Goal: Task Accomplishment & Management: Complete application form

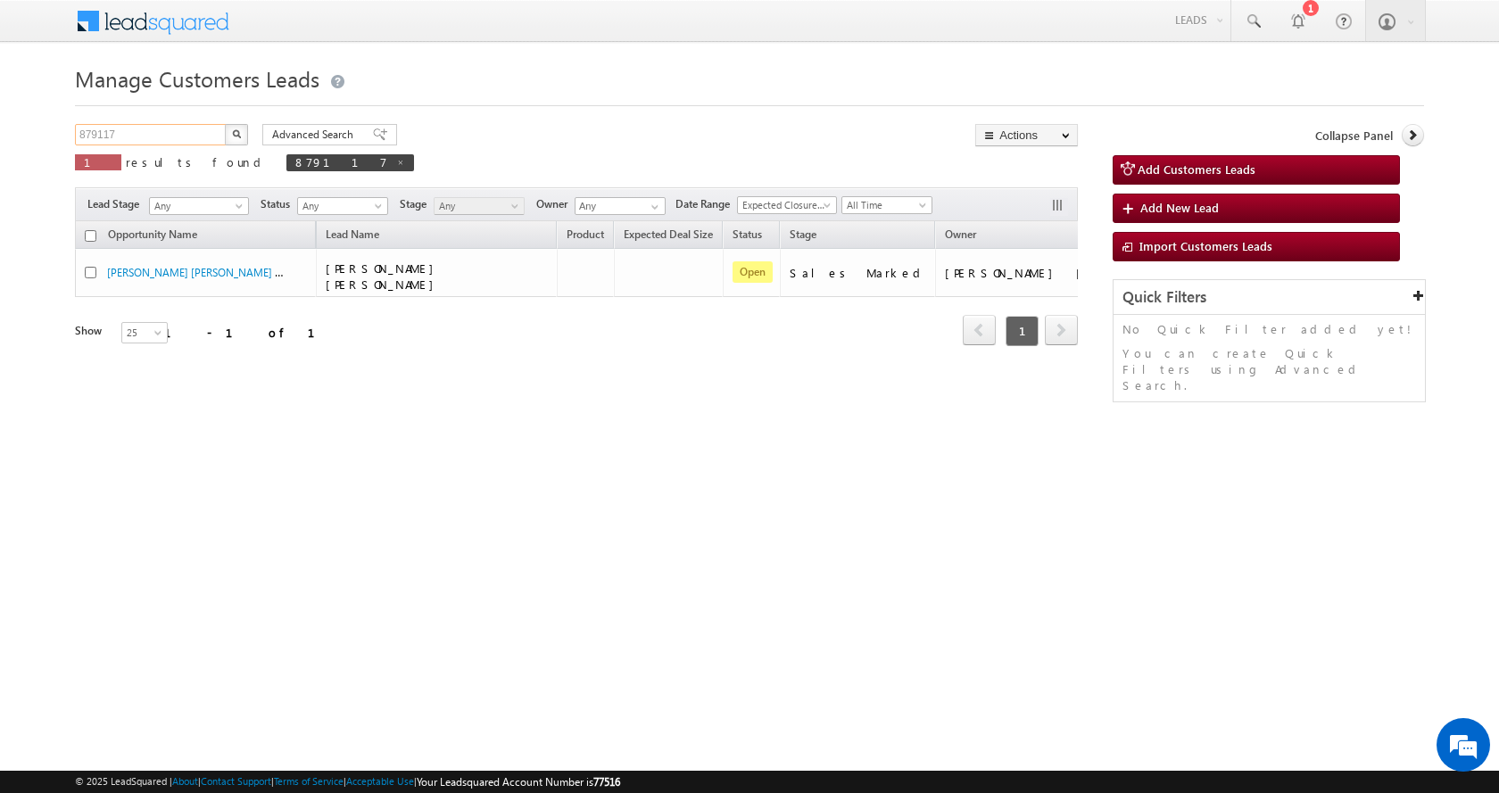
click at [93, 134] on input "879117" at bounding box center [151, 134] width 153 height 21
paste input "905835"
type input "905835"
click at [225, 124] on button "button" at bounding box center [236, 134] width 23 height 21
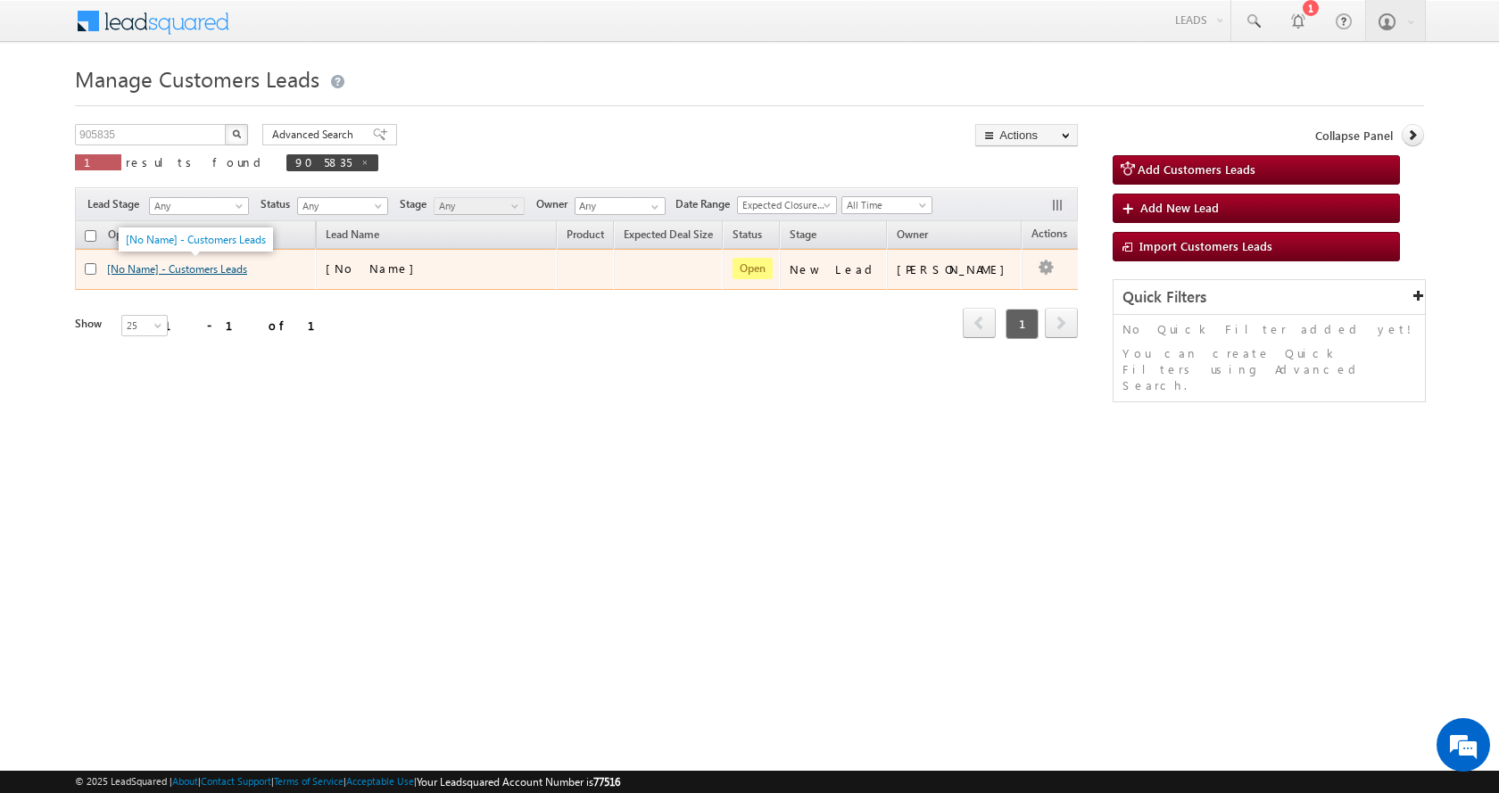
click at [163, 269] on link "[No Name] - Customers Leads" at bounding box center [177, 268] width 140 height 13
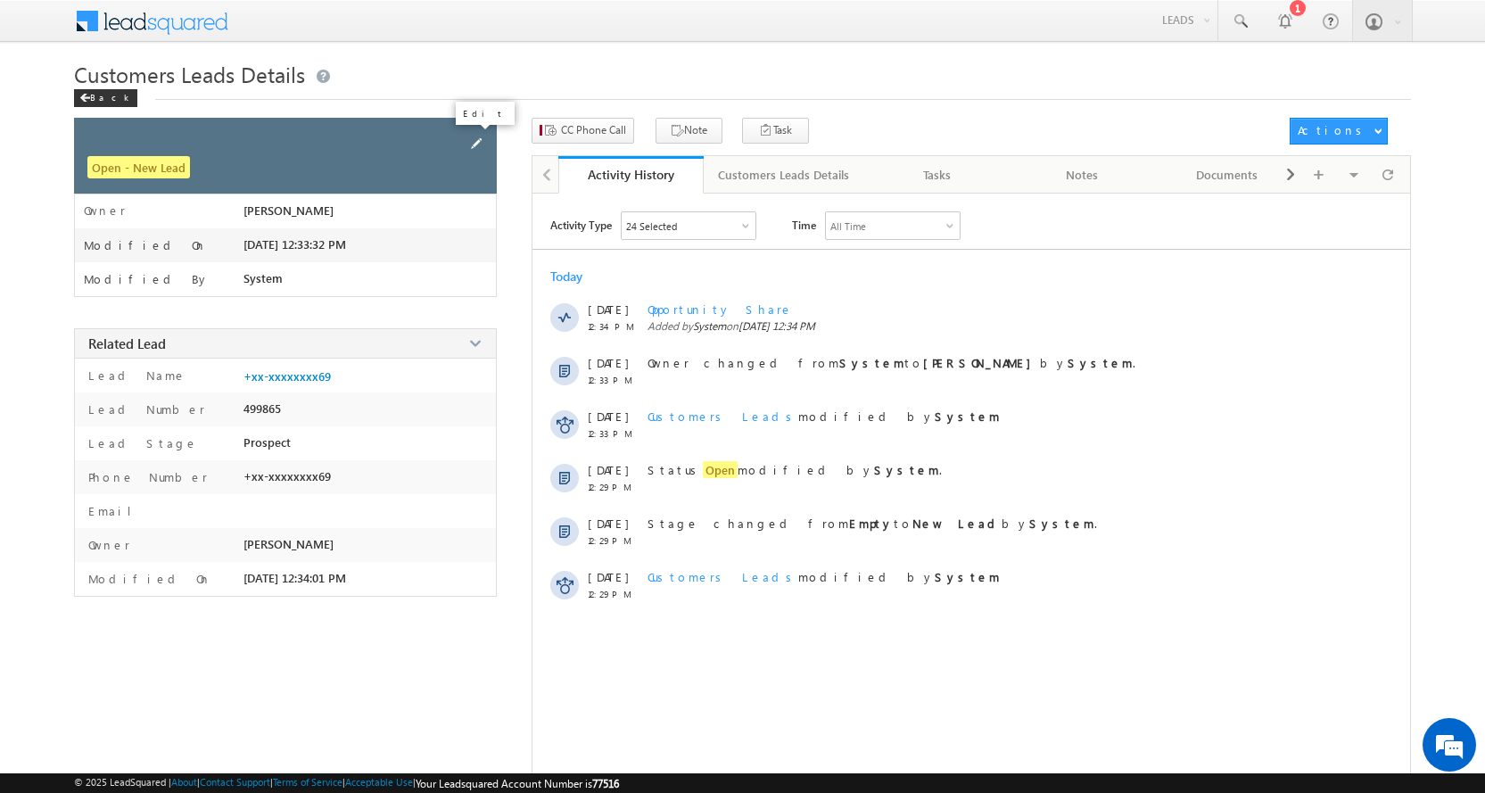
click at [470, 146] on span at bounding box center [477, 144] width 20 height 20
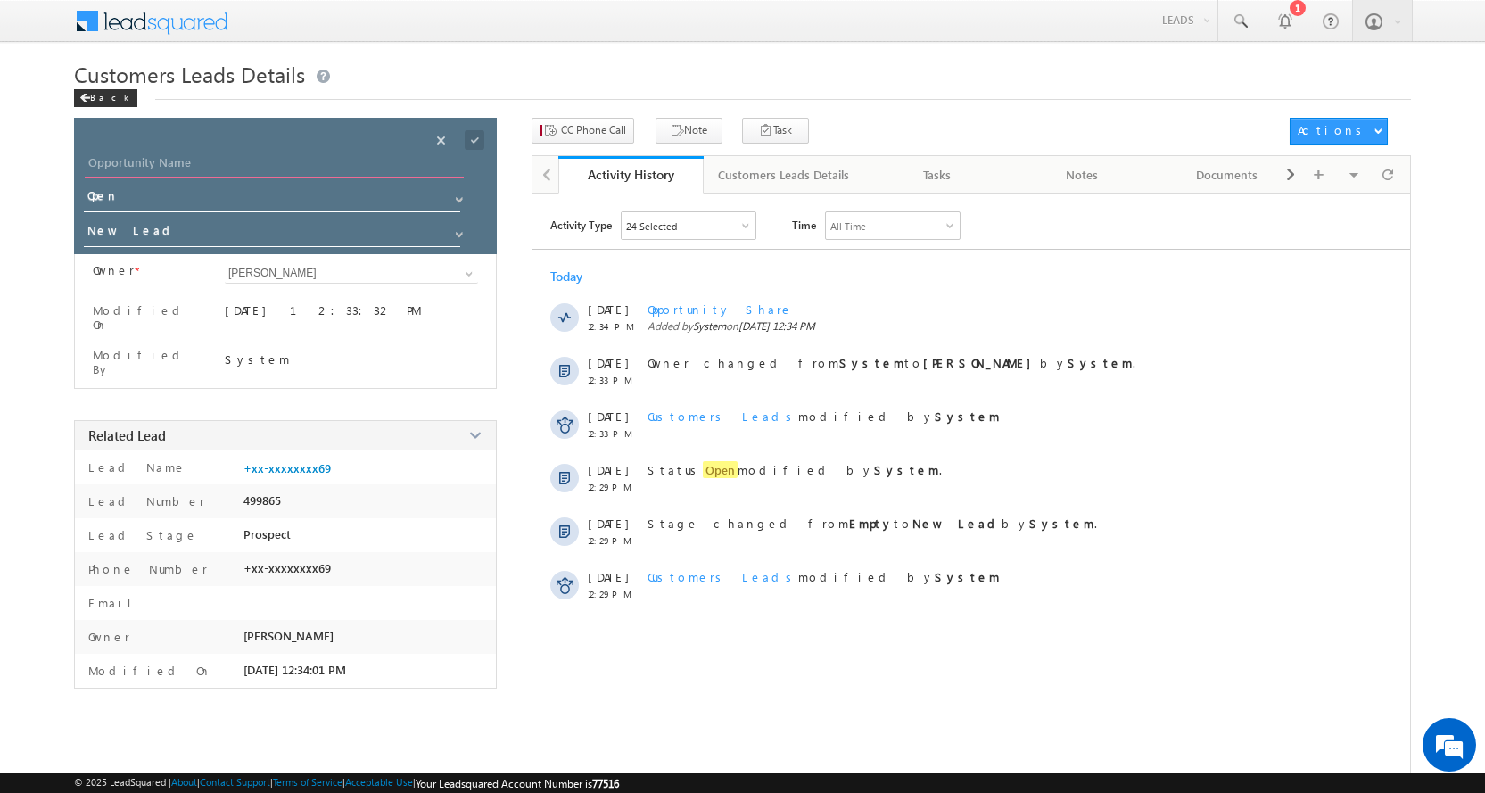
click at [194, 161] on input "Opportunity Name" at bounding box center [274, 165] width 379 height 25
paste input "ARUN S/O RAJU"
type input "ARUN S/O RAJU"
click at [462, 234] on span at bounding box center [459, 234] width 14 height 14
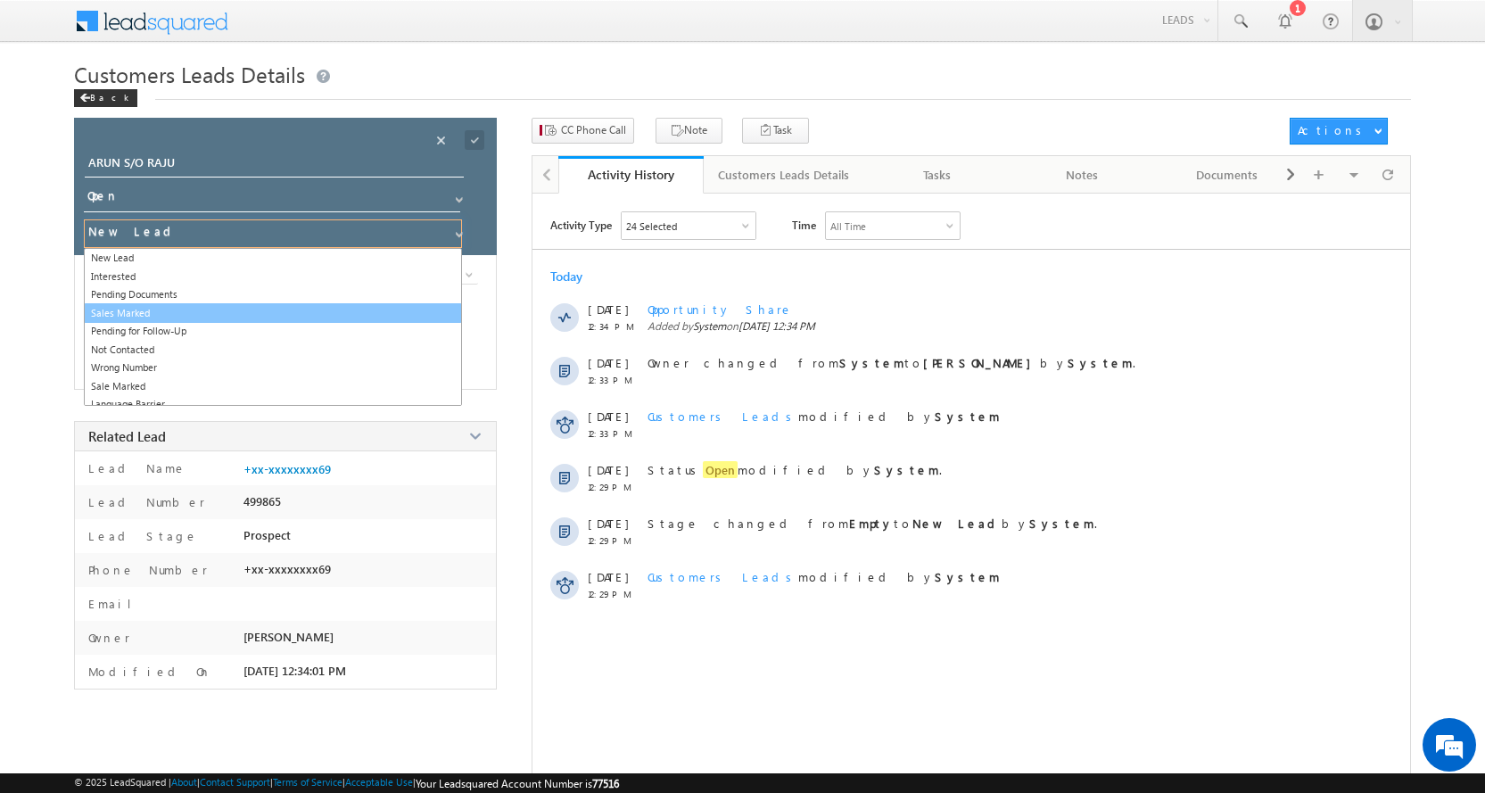
click at [144, 309] on link "Sales Marked" at bounding box center [273, 313] width 378 height 21
type input "Sales Marked"
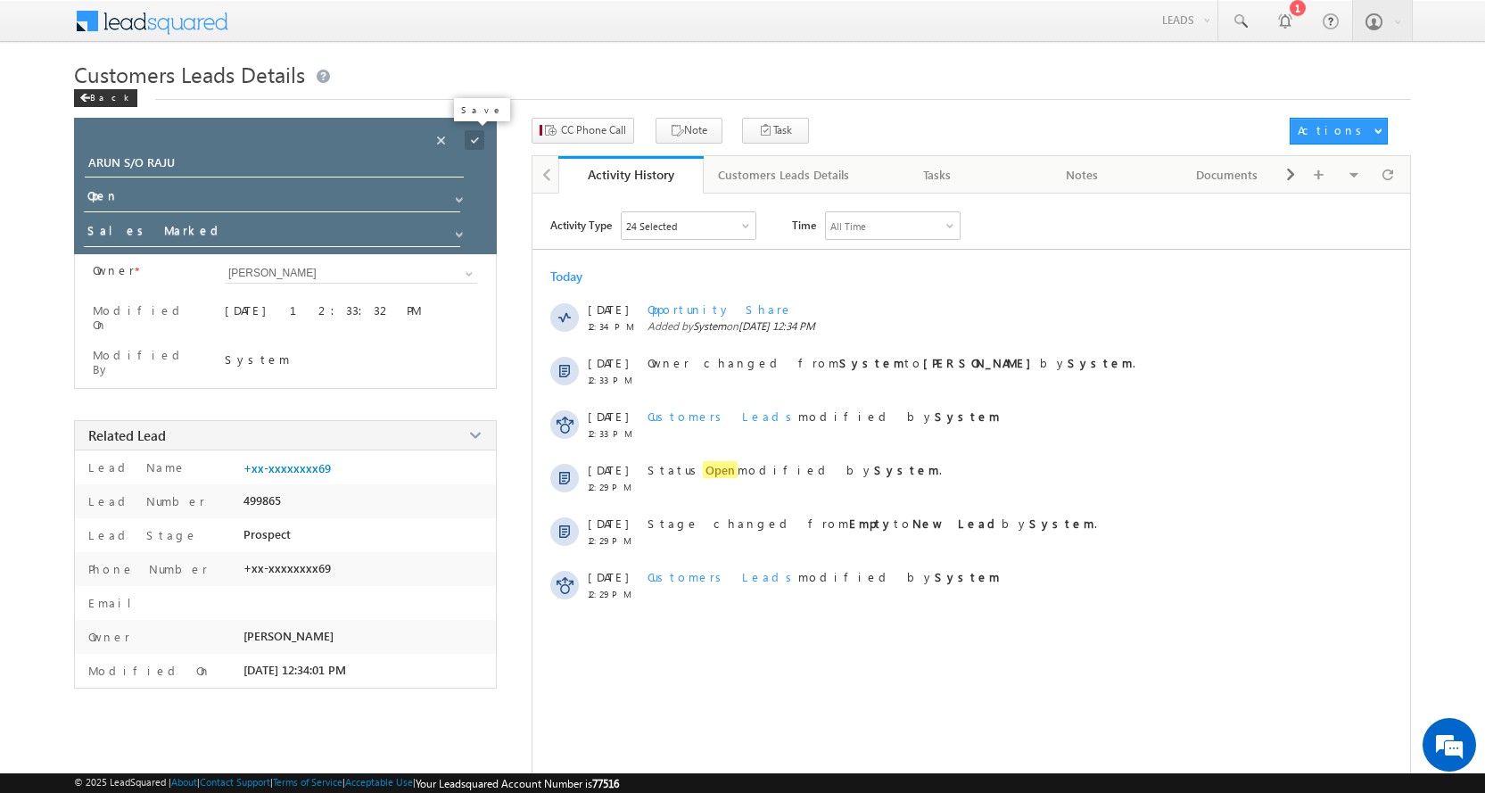
click at [482, 143] on span at bounding box center [475, 140] width 20 height 20
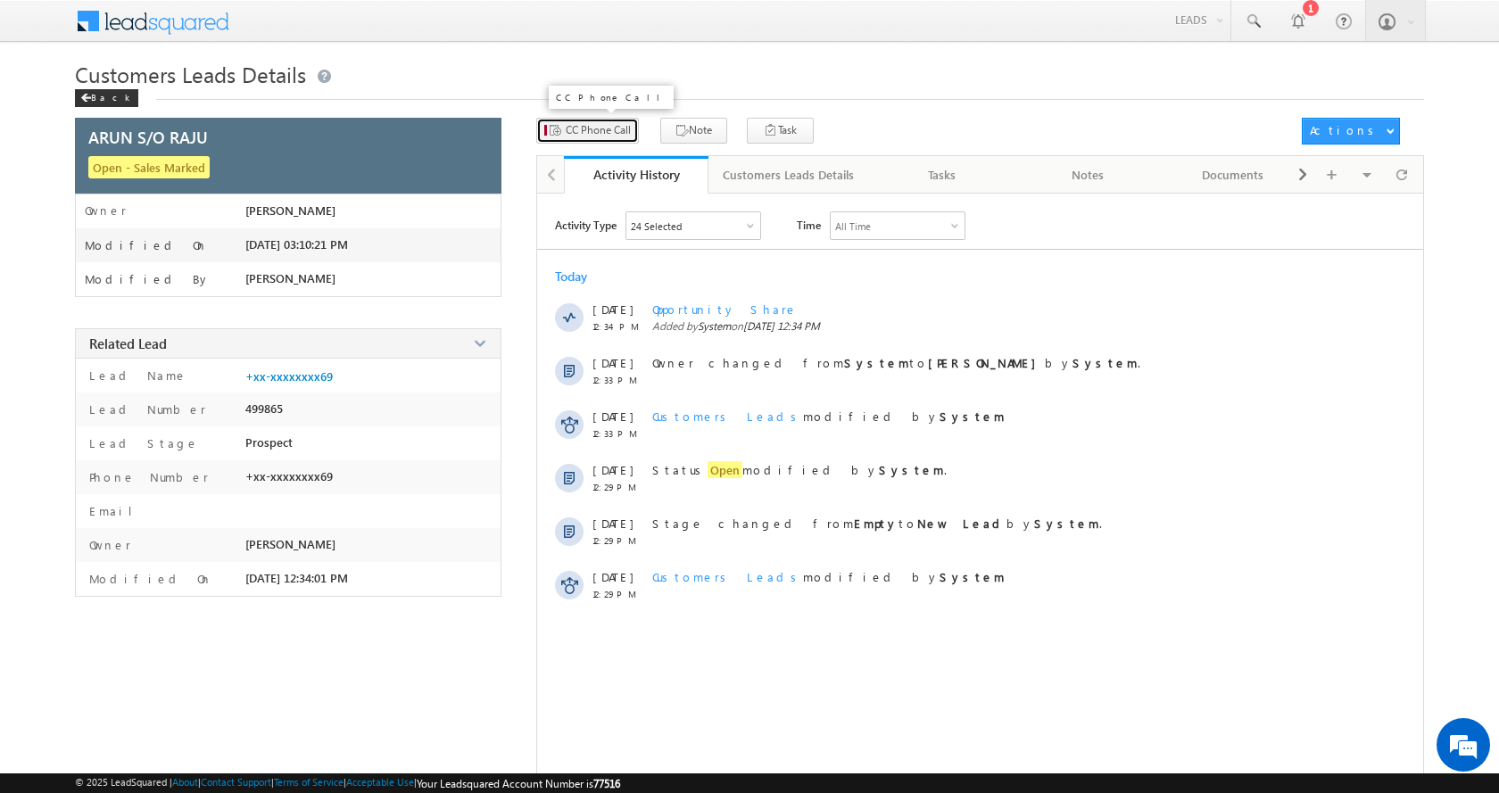
click at [604, 140] on button "CC Phone Call" at bounding box center [587, 131] width 103 height 26
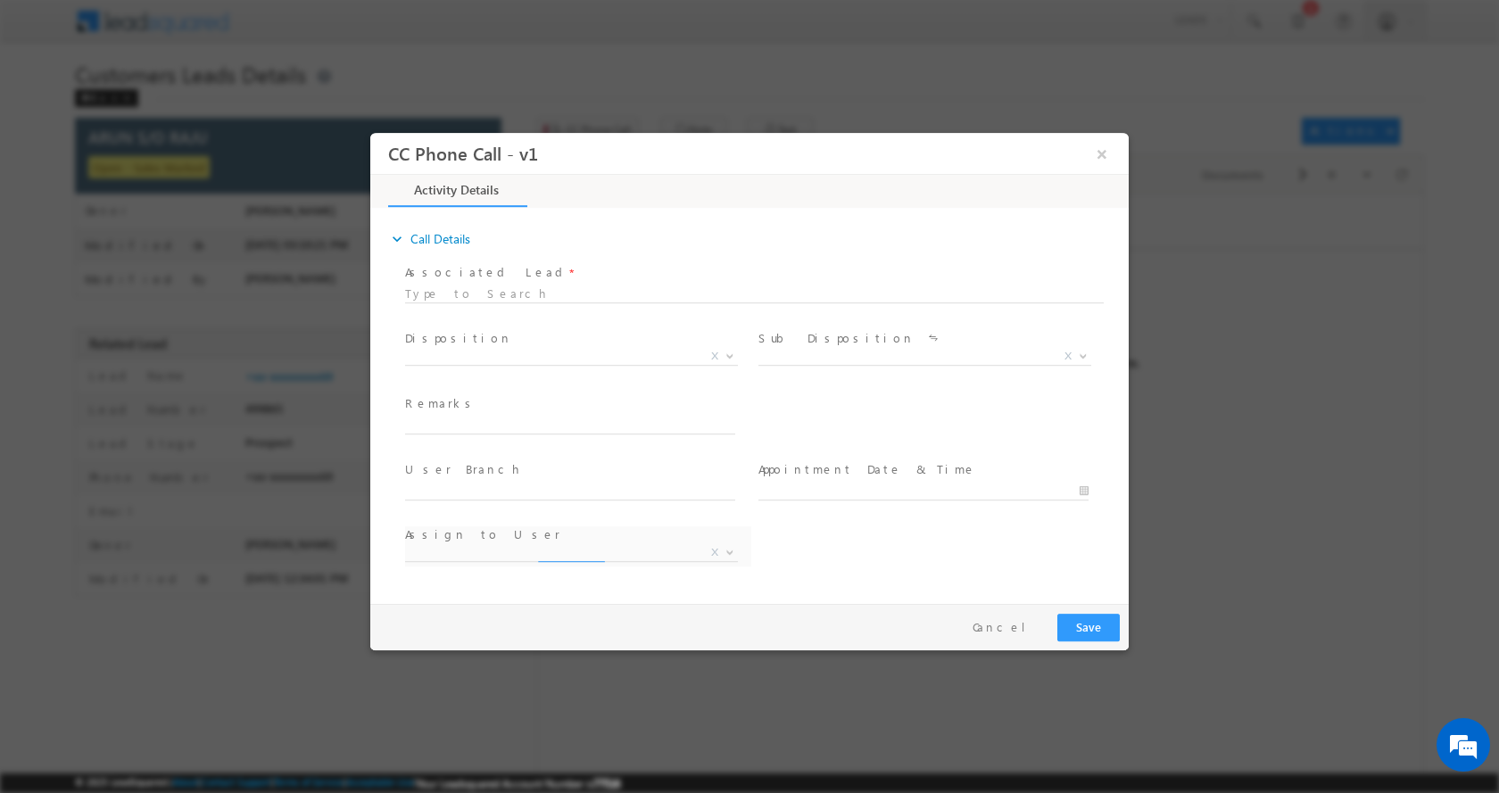
select select "[EMAIL_ADDRESS][DOMAIN_NAME]"
click at [441, 421] on input "text" at bounding box center [570, 425] width 330 height 18
type input "ARUN S/O raju-9990780769-7065954078-P+C-MUMMY AGE-35 -AGE-22-REG-DAKHIL KHARIJ-…"
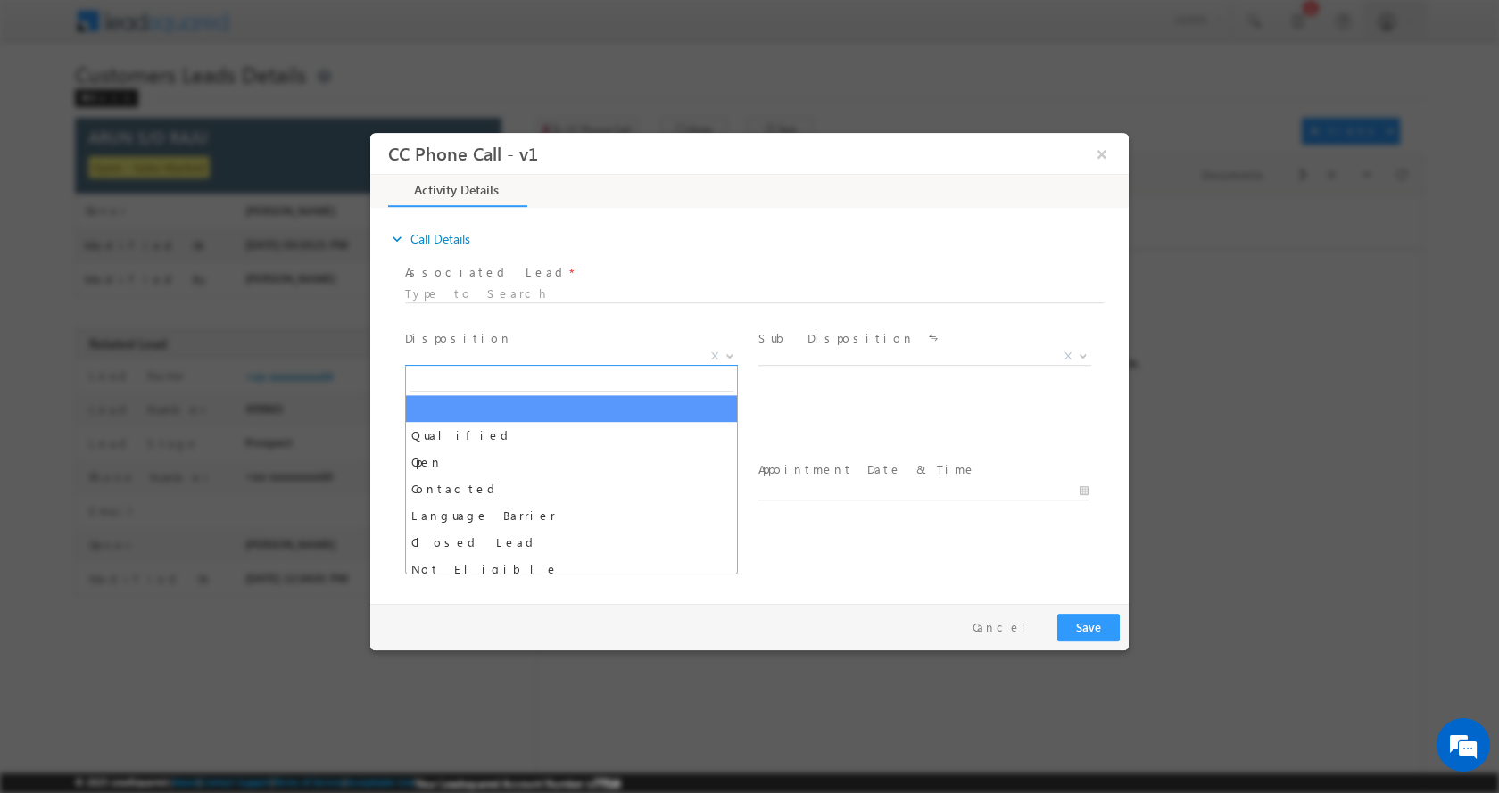
click at [731, 350] on span at bounding box center [728, 354] width 18 height 23
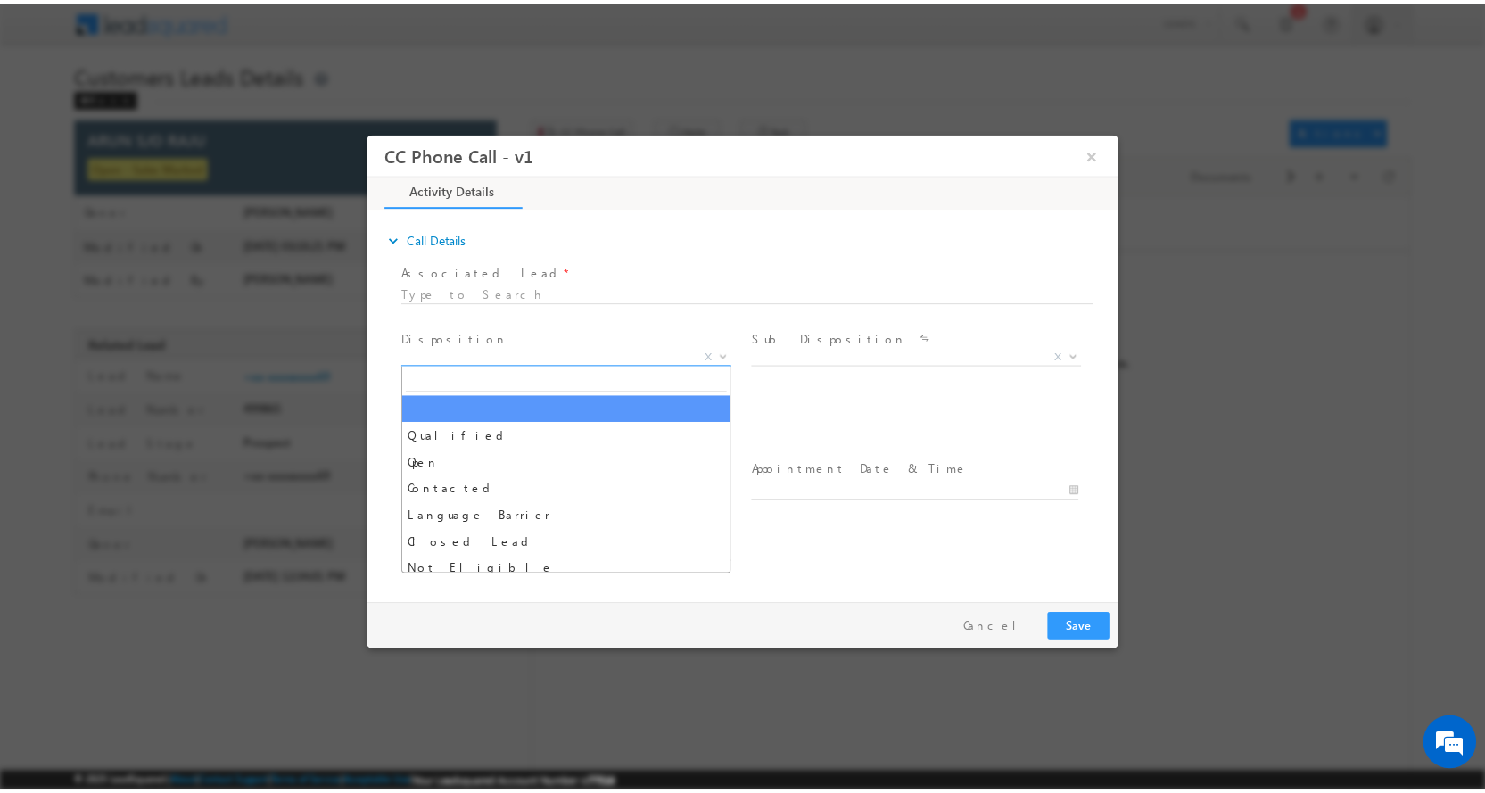
scroll to position [0, 0]
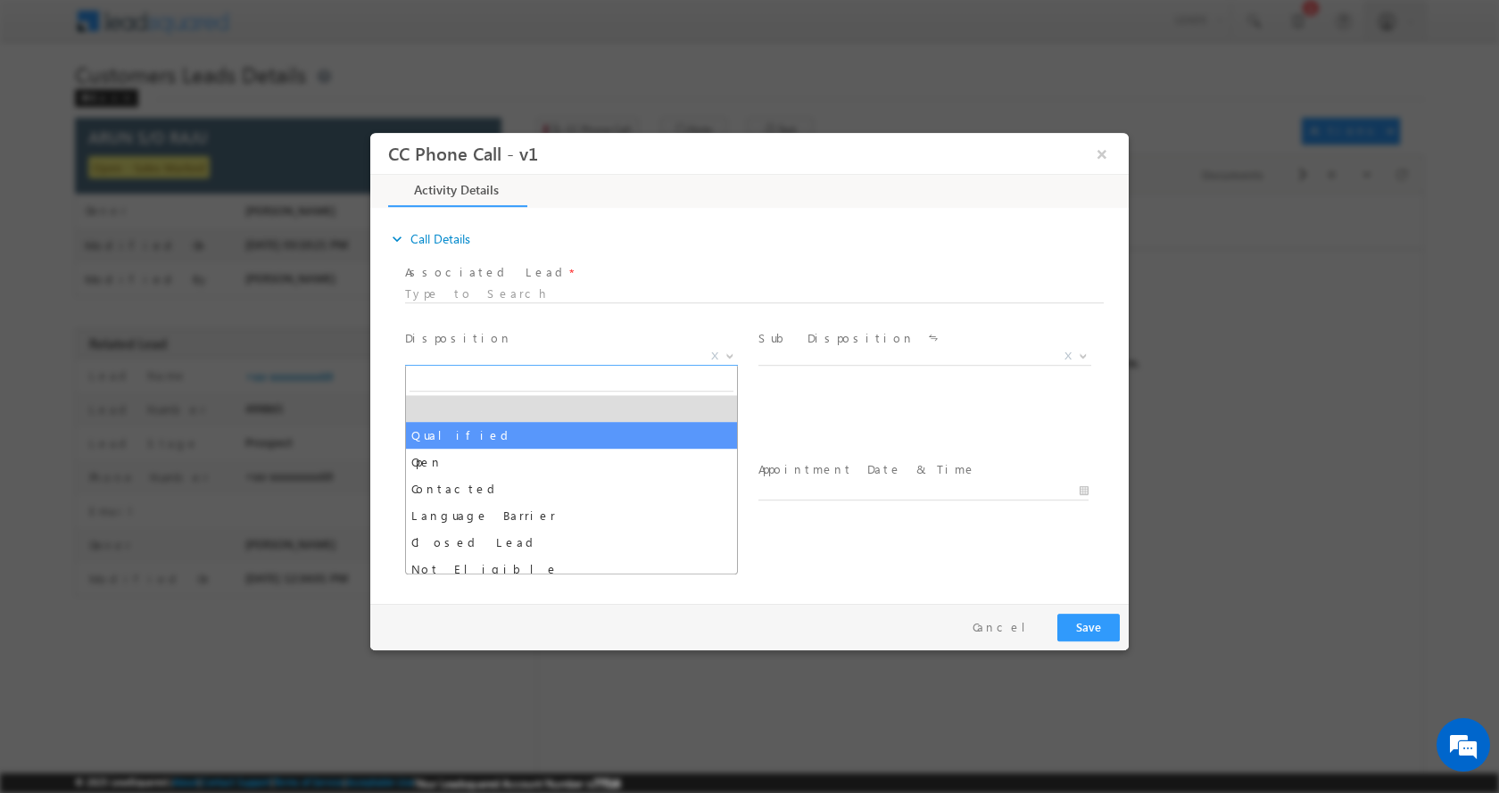
select select "Qualified"
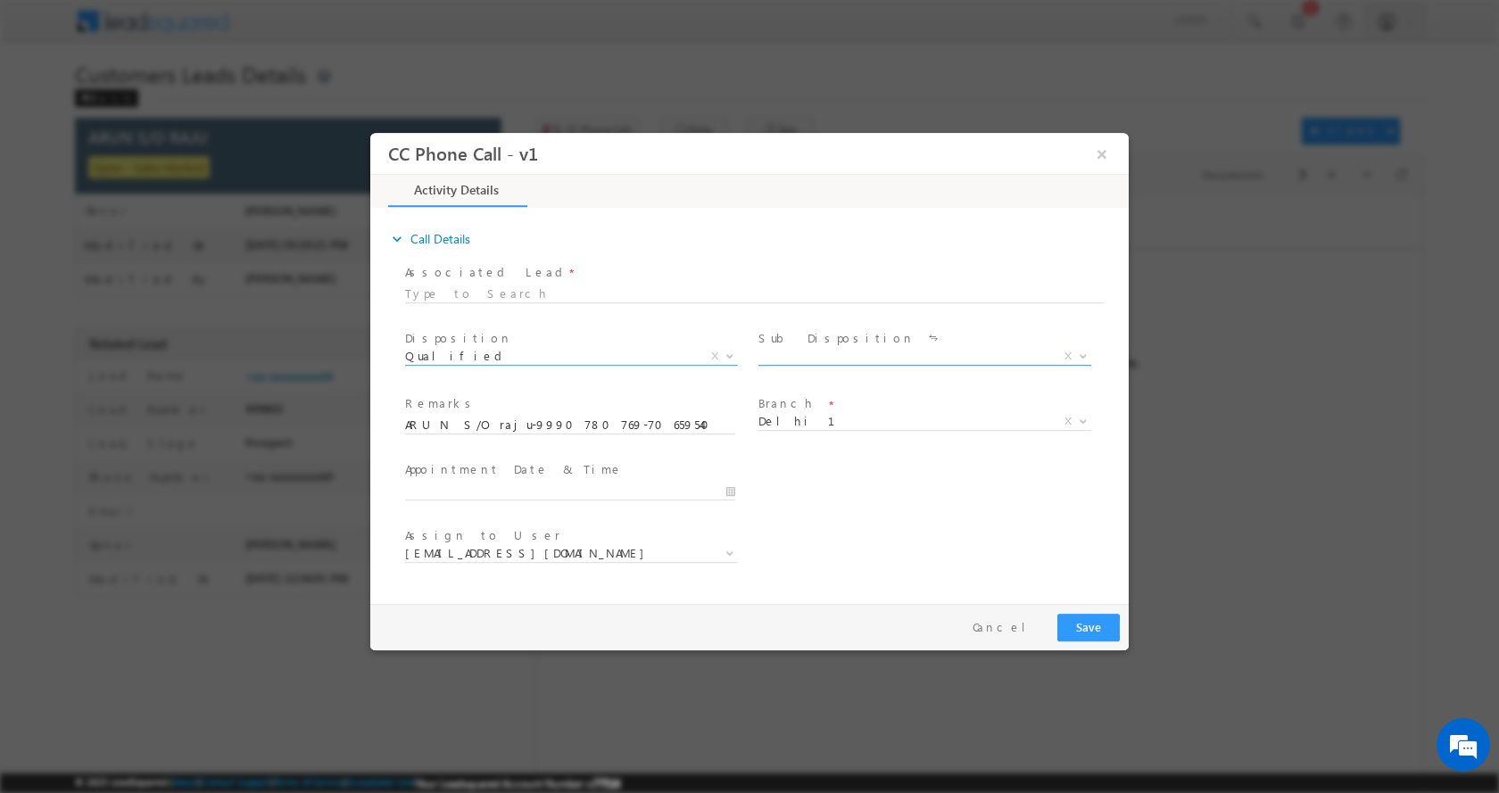
click at [1087, 357] on span at bounding box center [1081, 354] width 18 height 23
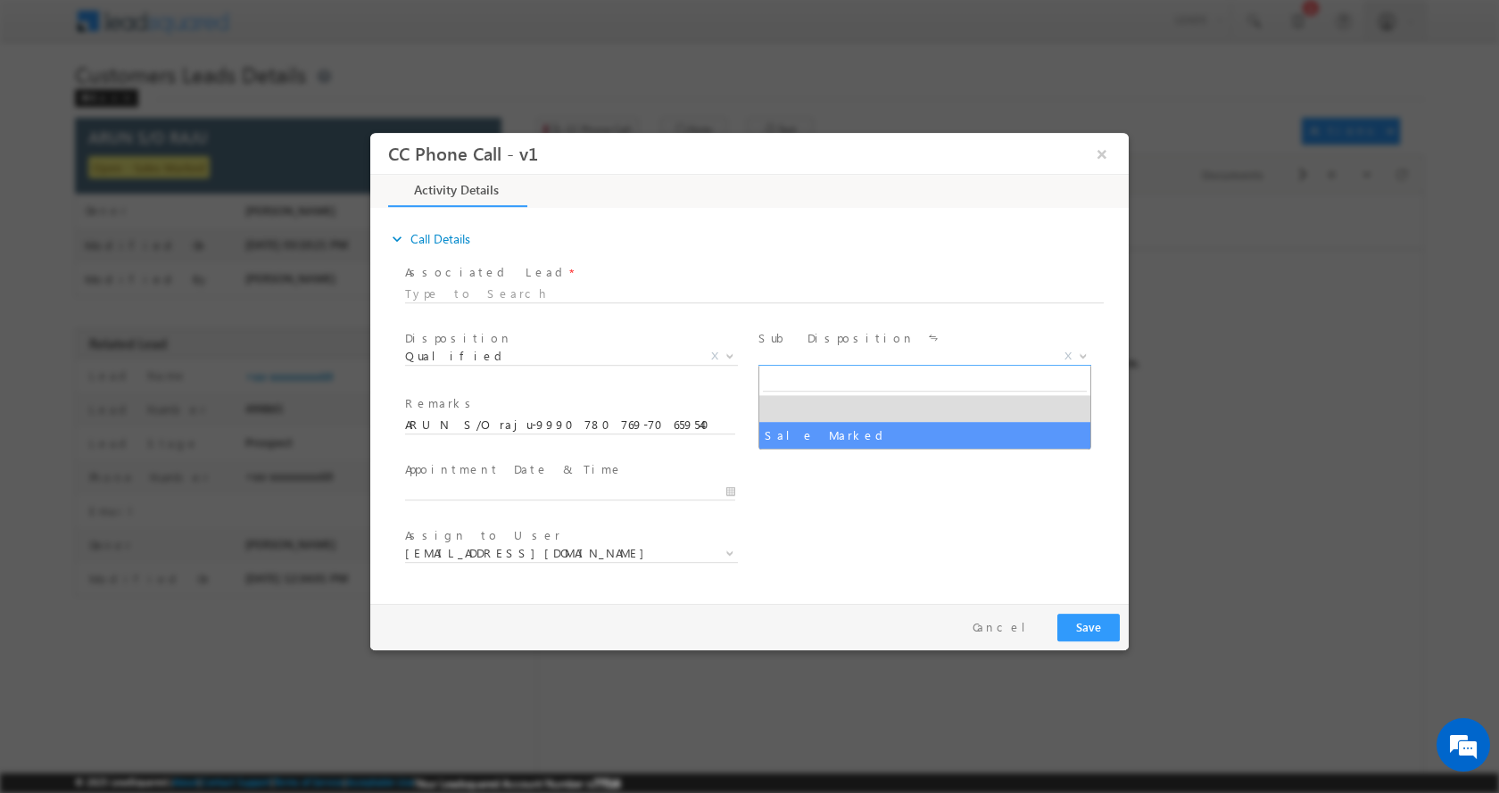
select select "Sale Marked"
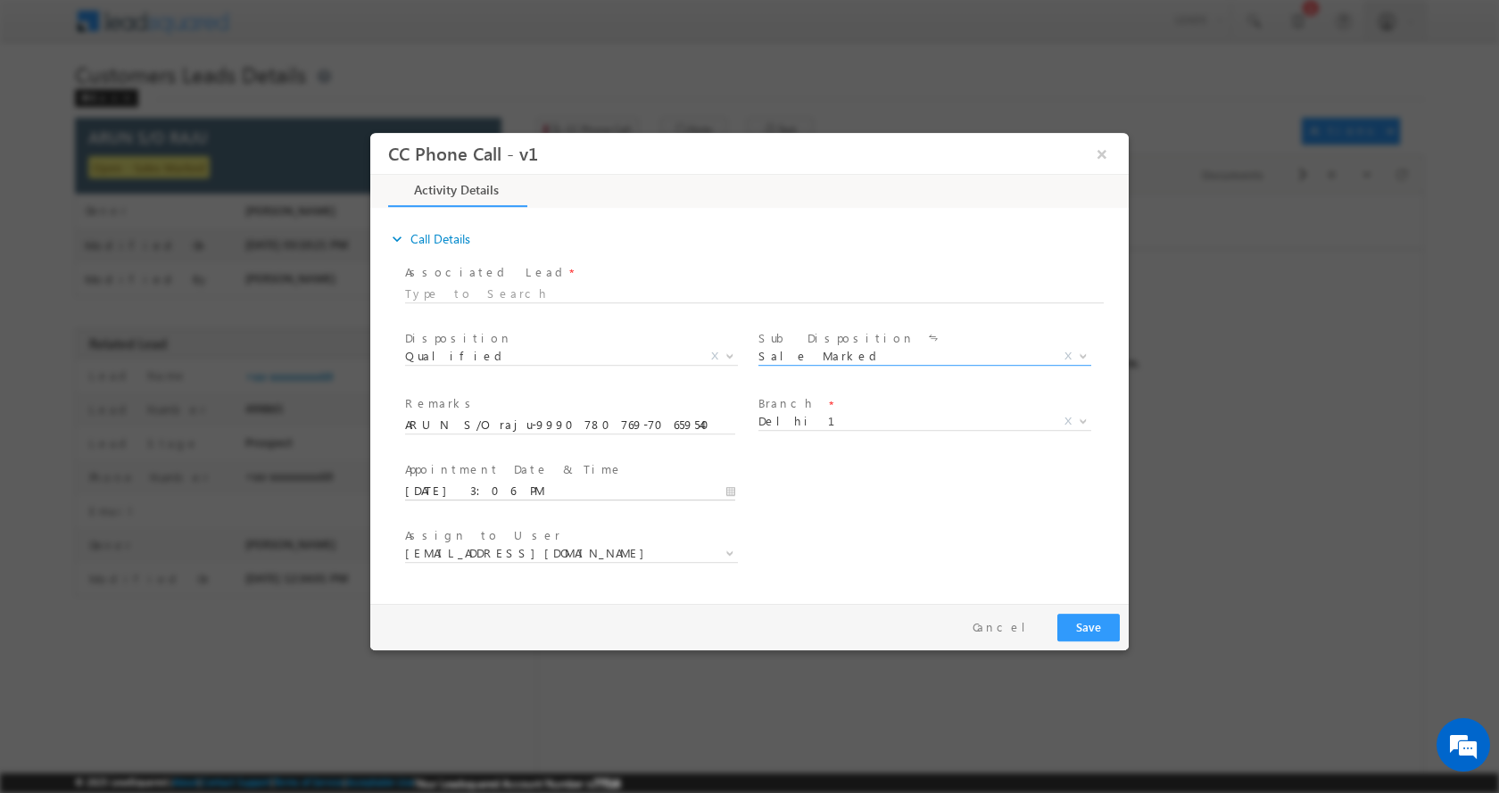
click at [735, 489] on input "09/19/2025 3:06 PM" at bounding box center [570, 491] width 330 height 18
type input "09/19/2025 4:06 PM"
type input "04"
click at [472, 454] on span at bounding box center [473, 460] width 12 height 13
type input "09/19/2025 5:06 PM"
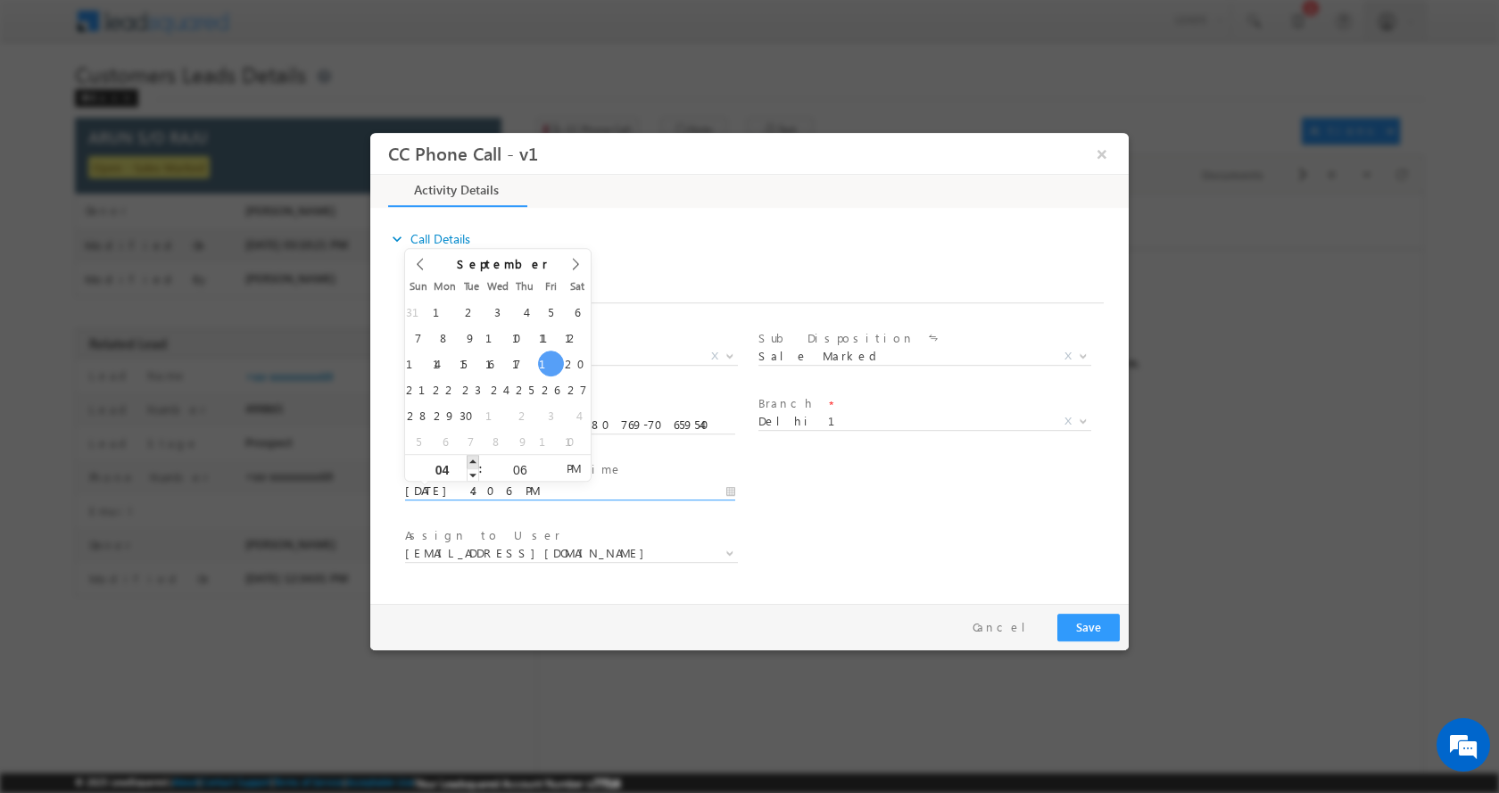
type input "05"
click at [472, 454] on span at bounding box center [473, 460] width 12 height 13
click at [943, 546] on div "Assign to User * dharm.yadav@sgrlimited.in dharmendra.sikarwar1@sgrlimited.in g…" at bounding box center [764, 555] width 727 height 66
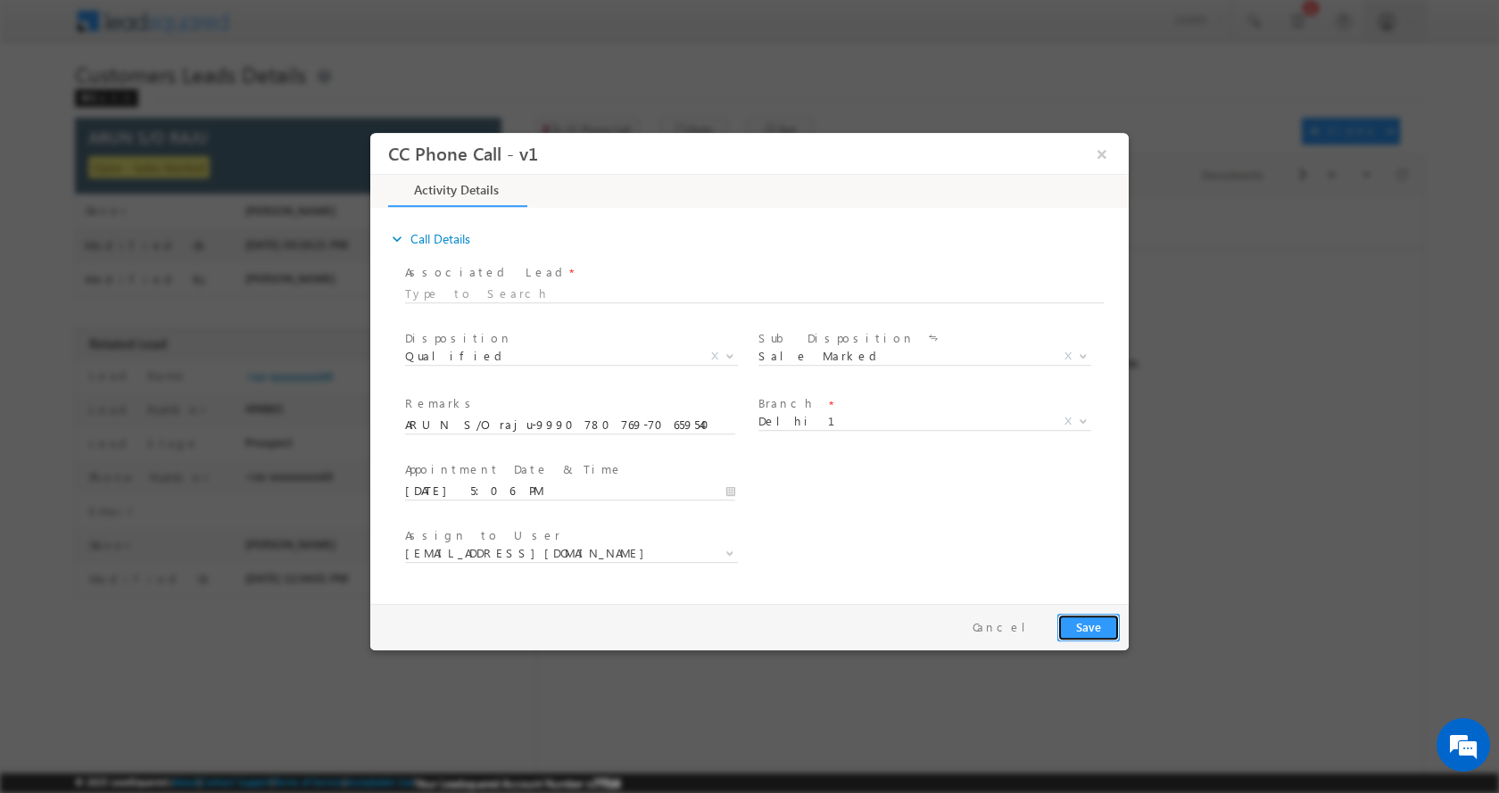
click at [1091, 623] on button "Save" at bounding box center [1088, 627] width 62 height 28
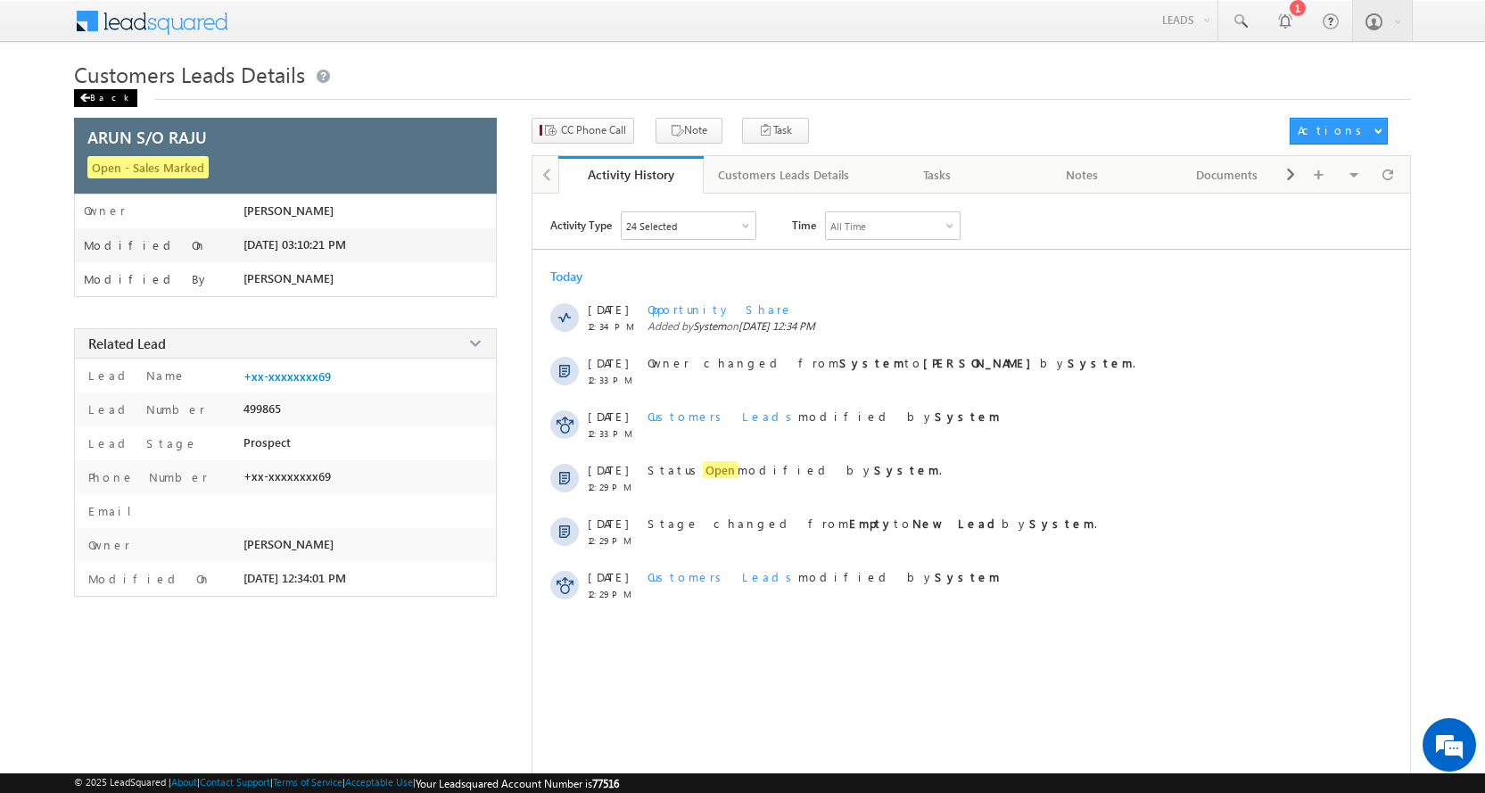
click at [75, 93] on div "Back" at bounding box center [105, 98] width 63 height 18
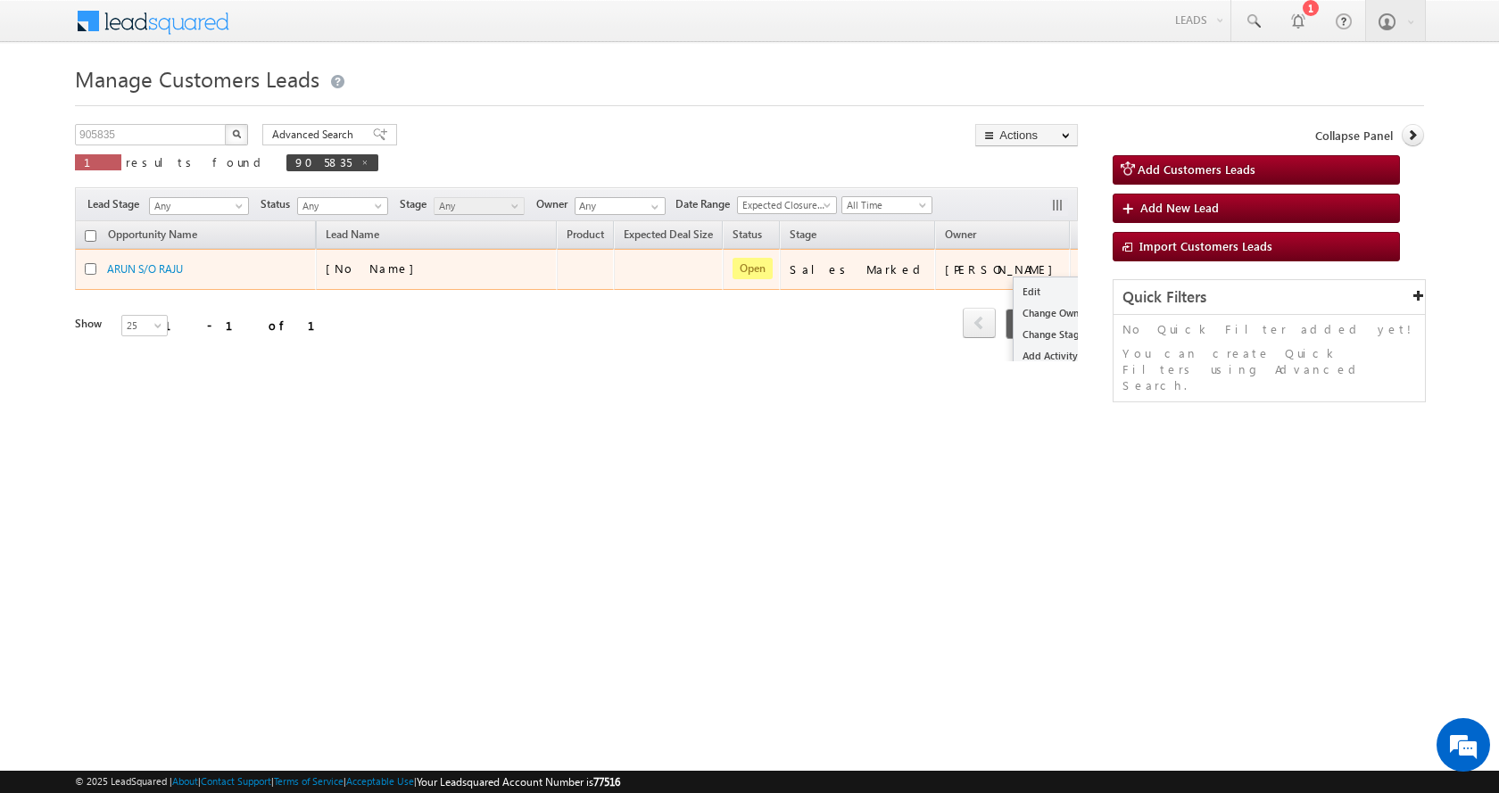
click at [1079, 266] on div "Edit Change Owner Change Stage Add Activity Add Task Delete" at bounding box center [1093, 269] width 29 height 23
click at [1013, 288] on link "Edit" at bounding box center [1057, 291] width 89 height 21
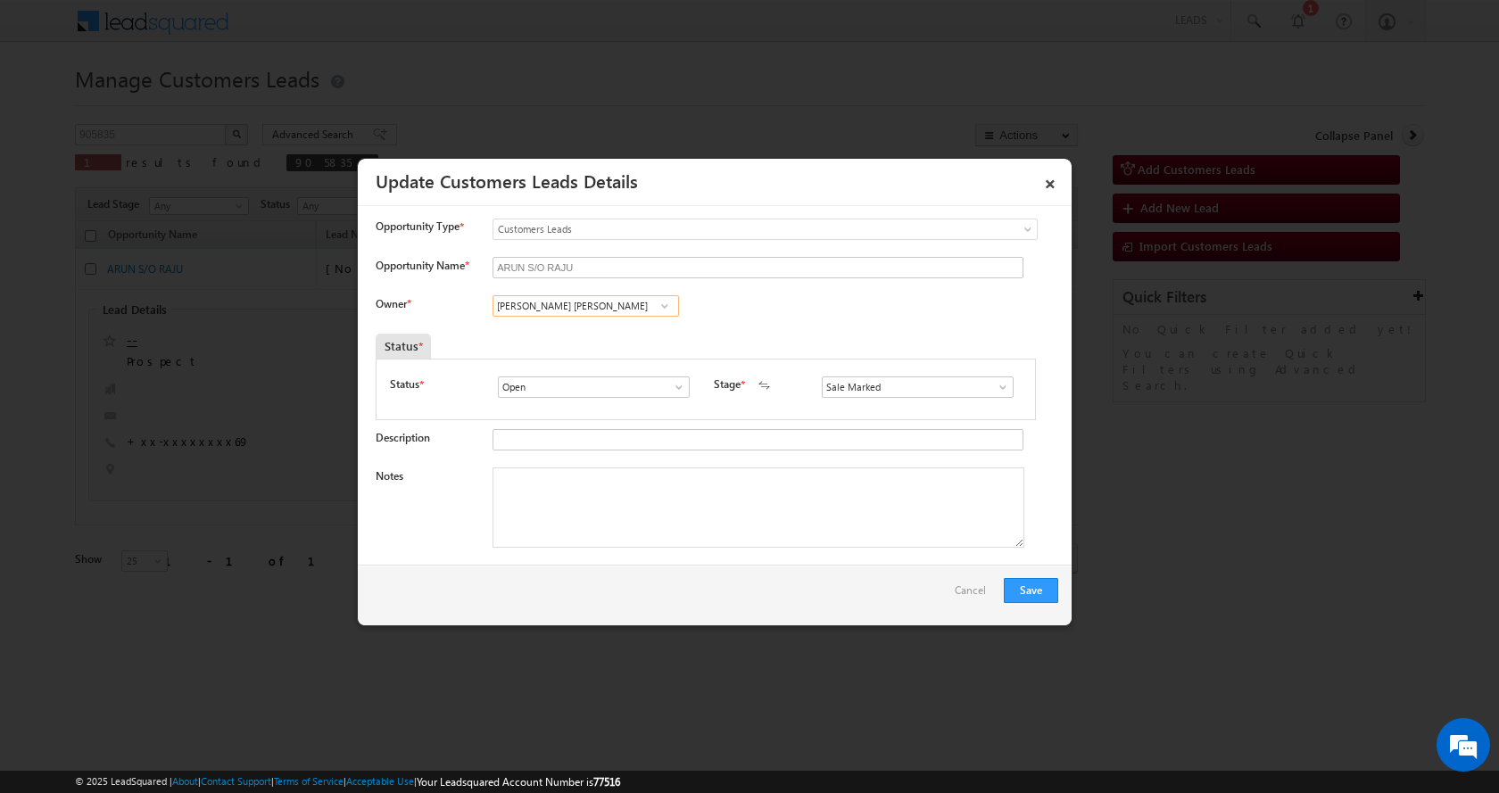
click at [527, 309] on input "[PERSON_NAME] [PERSON_NAME]" at bounding box center [585, 305] width 186 height 21
paste input "[PERSON_NAME]"
click at [557, 328] on link "[PERSON_NAME] Tiwari [EMAIL_ADDRESS][DOMAIN_NAME]" at bounding box center [585, 334] width 186 height 34
type input "[PERSON_NAME]"
click at [612, 525] on textarea "Notes" at bounding box center [758, 507] width 532 height 80
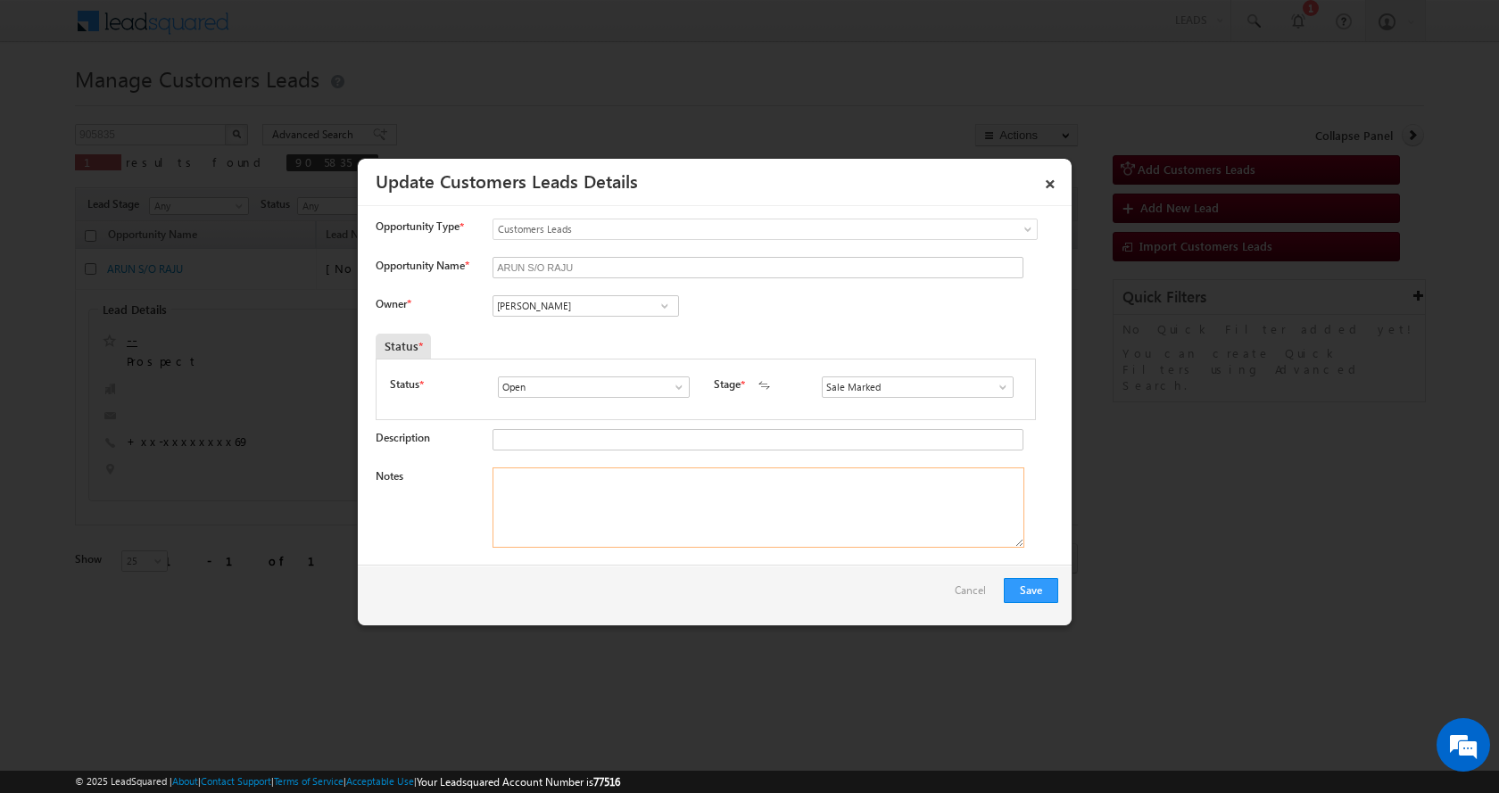
paste textarea "ARUN S/O raju-9990780769-7065954078-P+C-MUMMY AGE-[DEMOGRAPHIC_DATA] -AGE-[DEMO…"
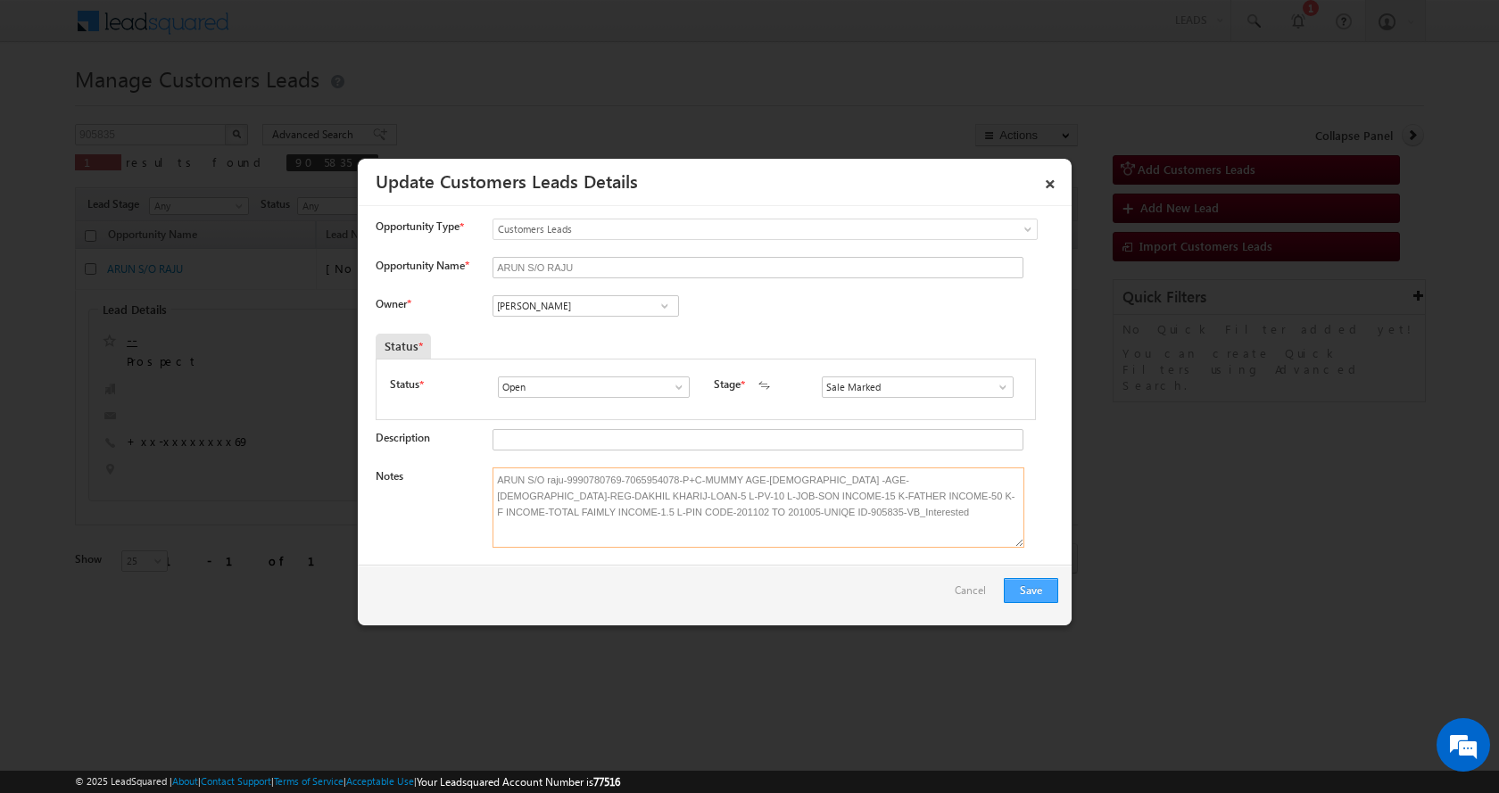
type textarea "ARUN S/O raju-9990780769-7065954078-P+C-MUMMY AGE-[DEMOGRAPHIC_DATA] -AGE-[DEMO…"
click at [1029, 583] on button "Save" at bounding box center [1031, 590] width 54 height 25
